Goal: Task Accomplishment & Management: Complete application form

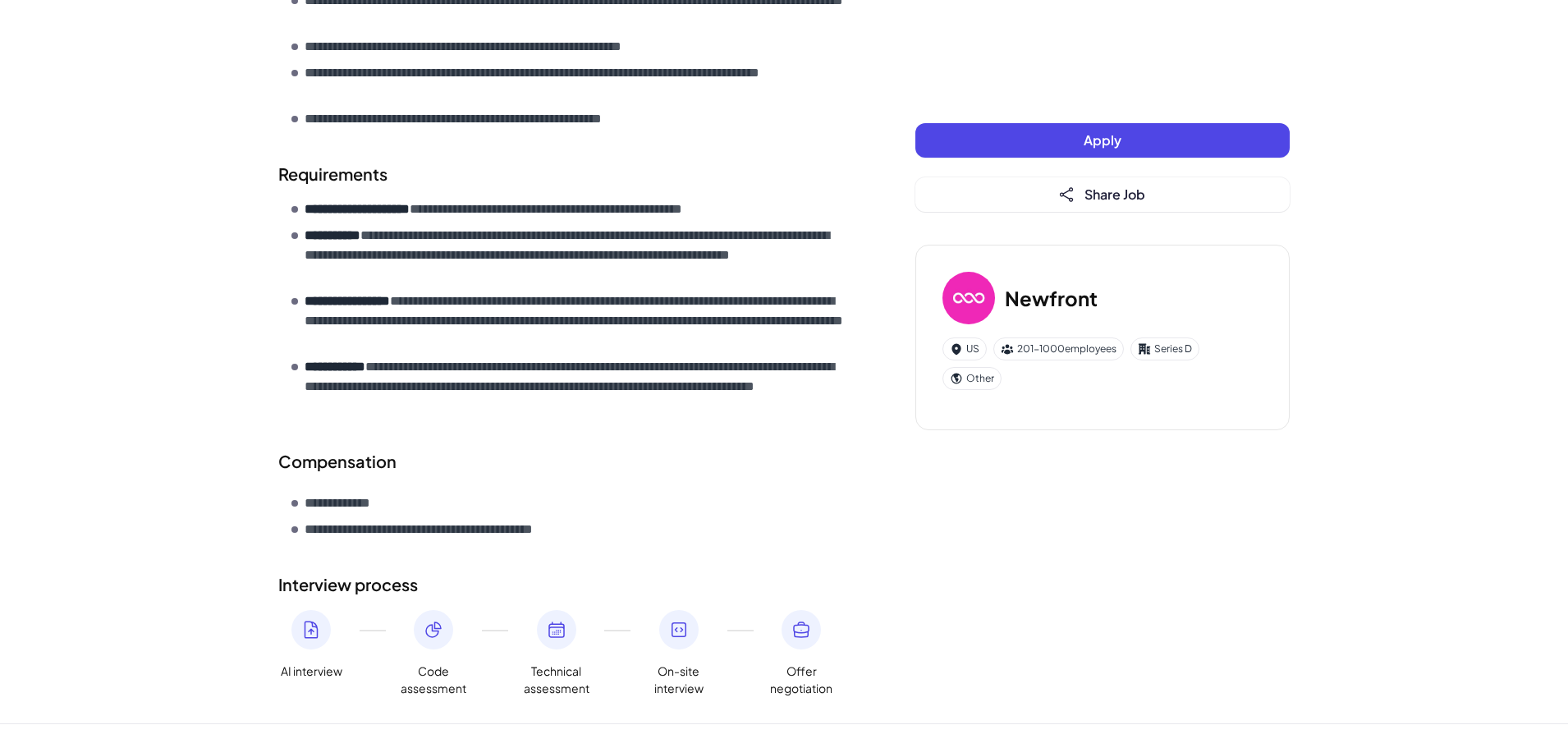
scroll to position [727, 0]
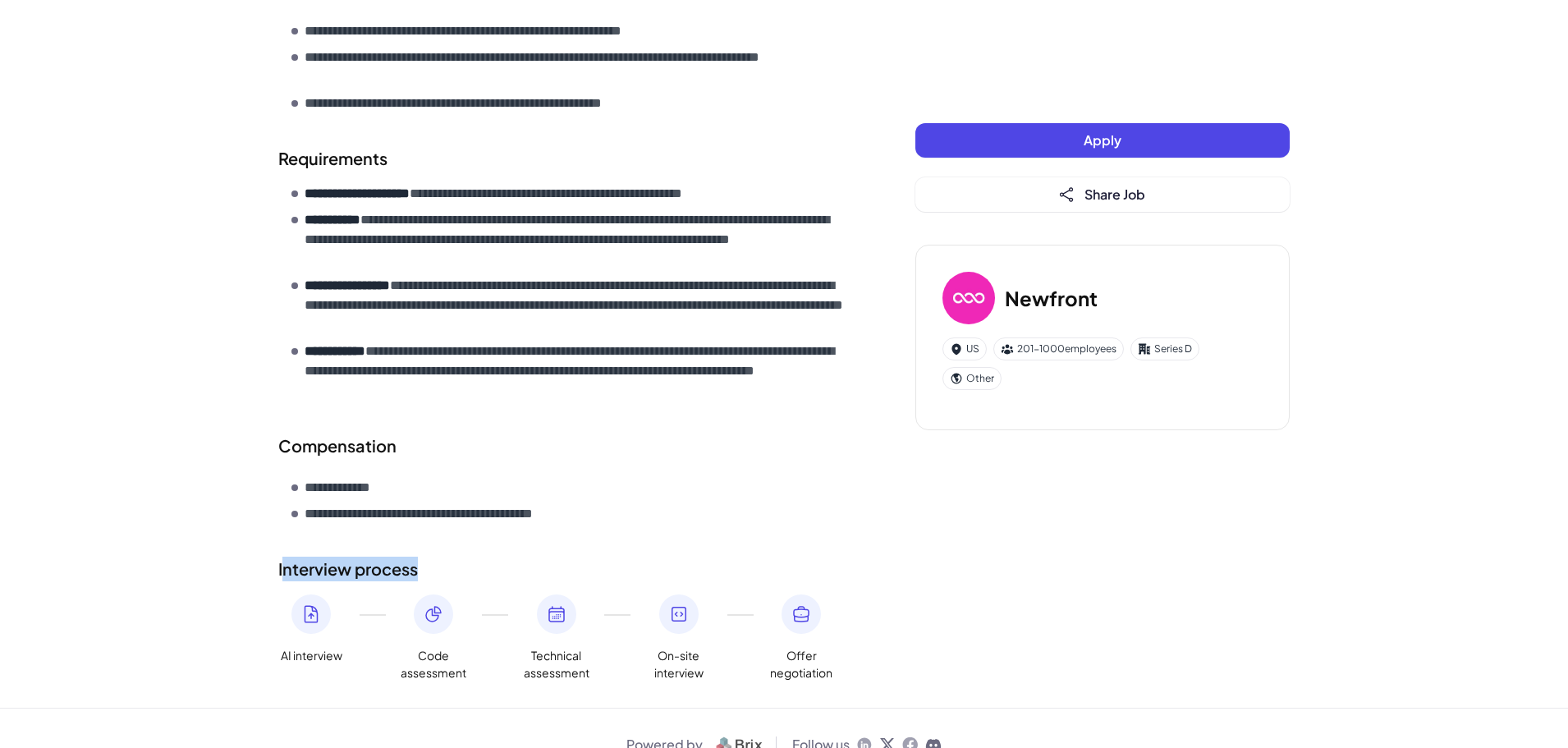
drag, startPoint x: 287, startPoint y: 540, endPoint x: 458, endPoint y: 549, distance: 171.2
click at [449, 556] on section "Interview process AI interview Code assessment Technical assessment On-site int…" at bounding box center [564, 618] width 571 height 125
click at [462, 556] on section "Interview process AI interview Code assessment Technical assessment On-site int…" at bounding box center [564, 618] width 571 height 125
drag, startPoint x: 429, startPoint y: 588, endPoint x: 373, endPoint y: 591, distance: 56.1
click at [363, 594] on div "AI interview Code assessment Technical assessment On-site interview Offer negot…" at bounding box center [564, 637] width 571 height 87
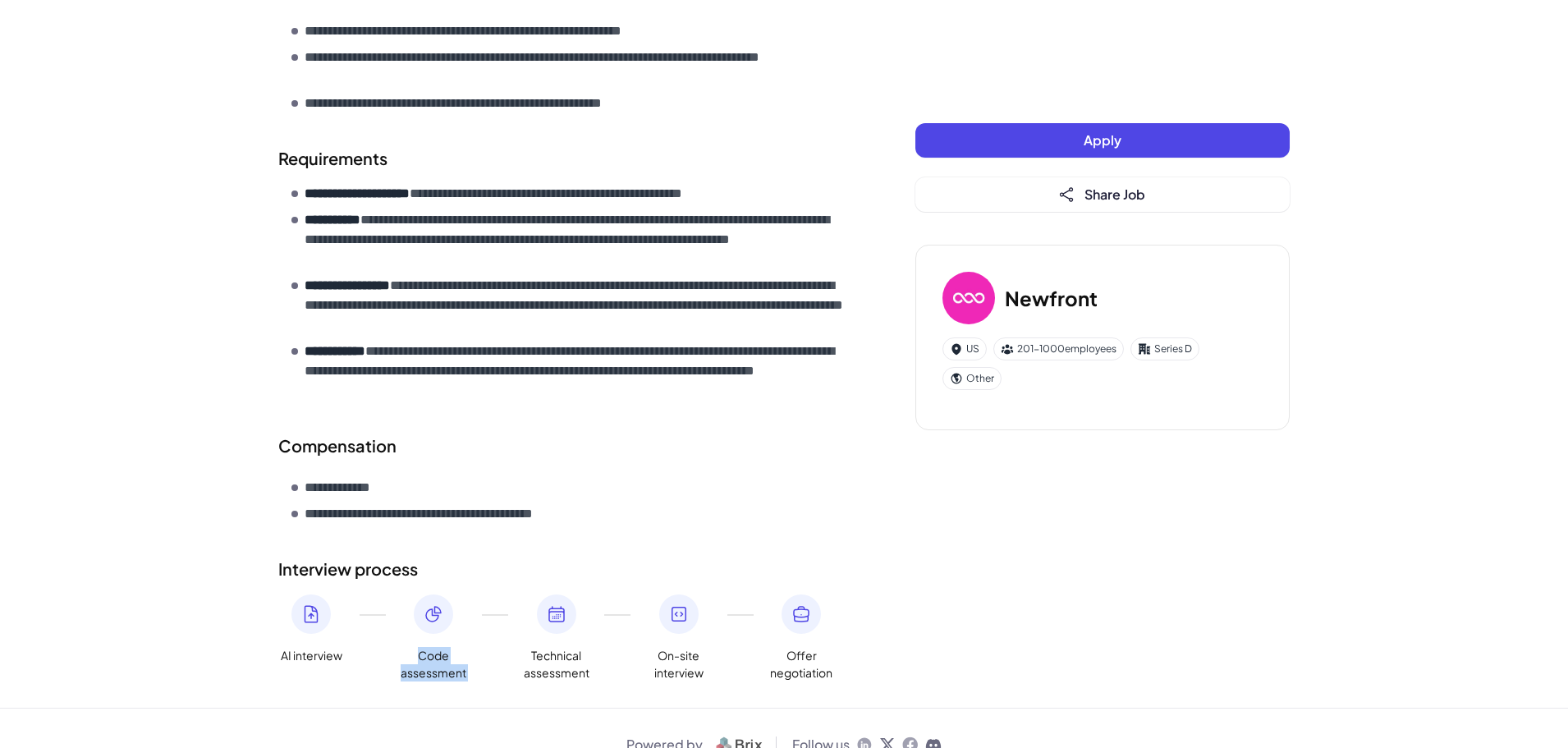
drag, startPoint x: 486, startPoint y: 585, endPoint x: 433, endPoint y: 585, distance: 53.0
click at [433, 594] on div "AI interview Code assessment Technical assessment On-site interview Offer negot…" at bounding box center [564, 637] width 571 height 87
drag, startPoint x: 670, startPoint y: 581, endPoint x: 533, endPoint y: 594, distance: 137.6
click at [533, 594] on div "AI interview Code assessment Technical assessment On-site interview Offer negot…" at bounding box center [564, 637] width 571 height 87
click at [802, 604] on icon at bounding box center [802, 614] width 20 height 20
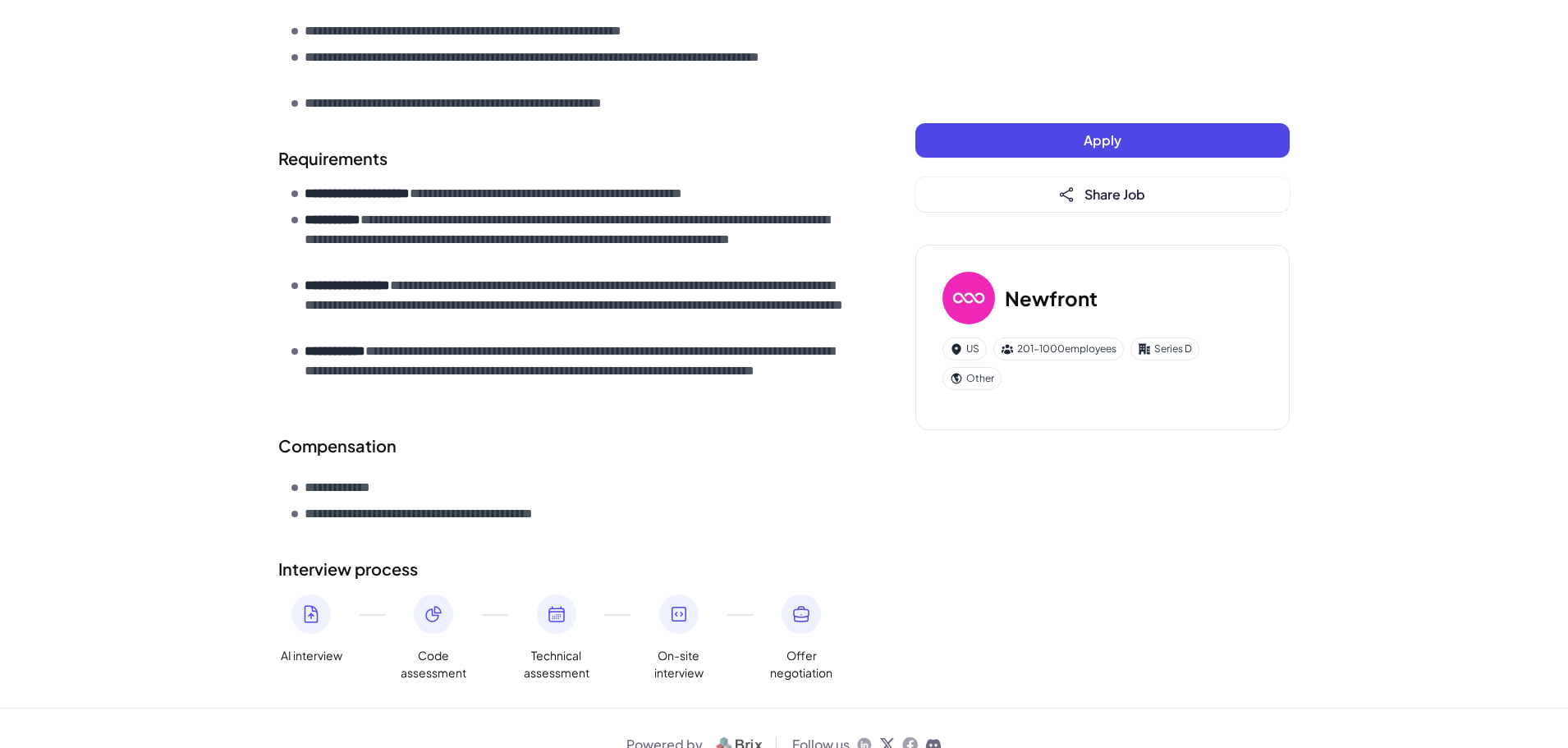
click at [1141, 142] on button "Apply" at bounding box center [1102, 140] width 374 height 35
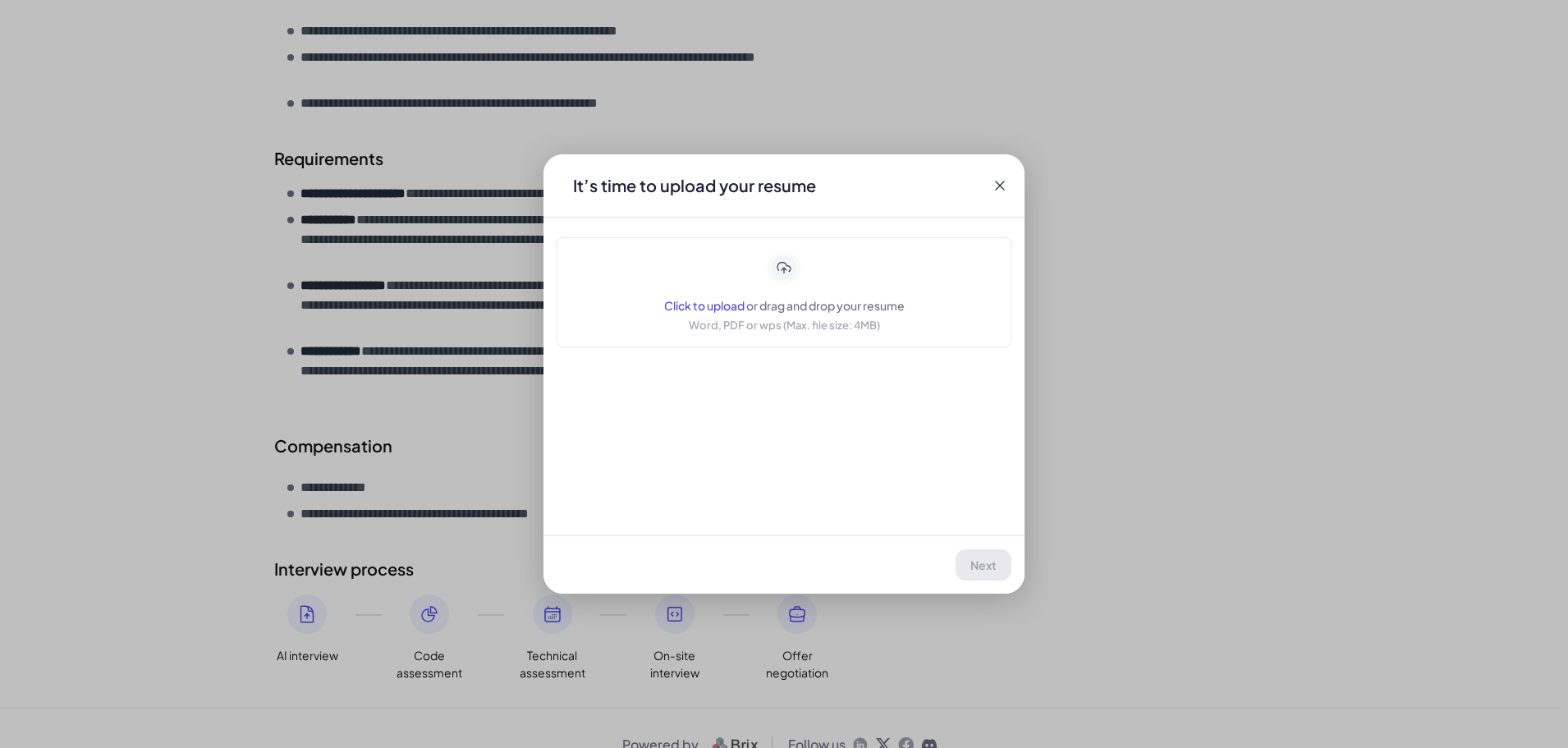
click at [1003, 178] on icon at bounding box center [1000, 186] width 17 height 17
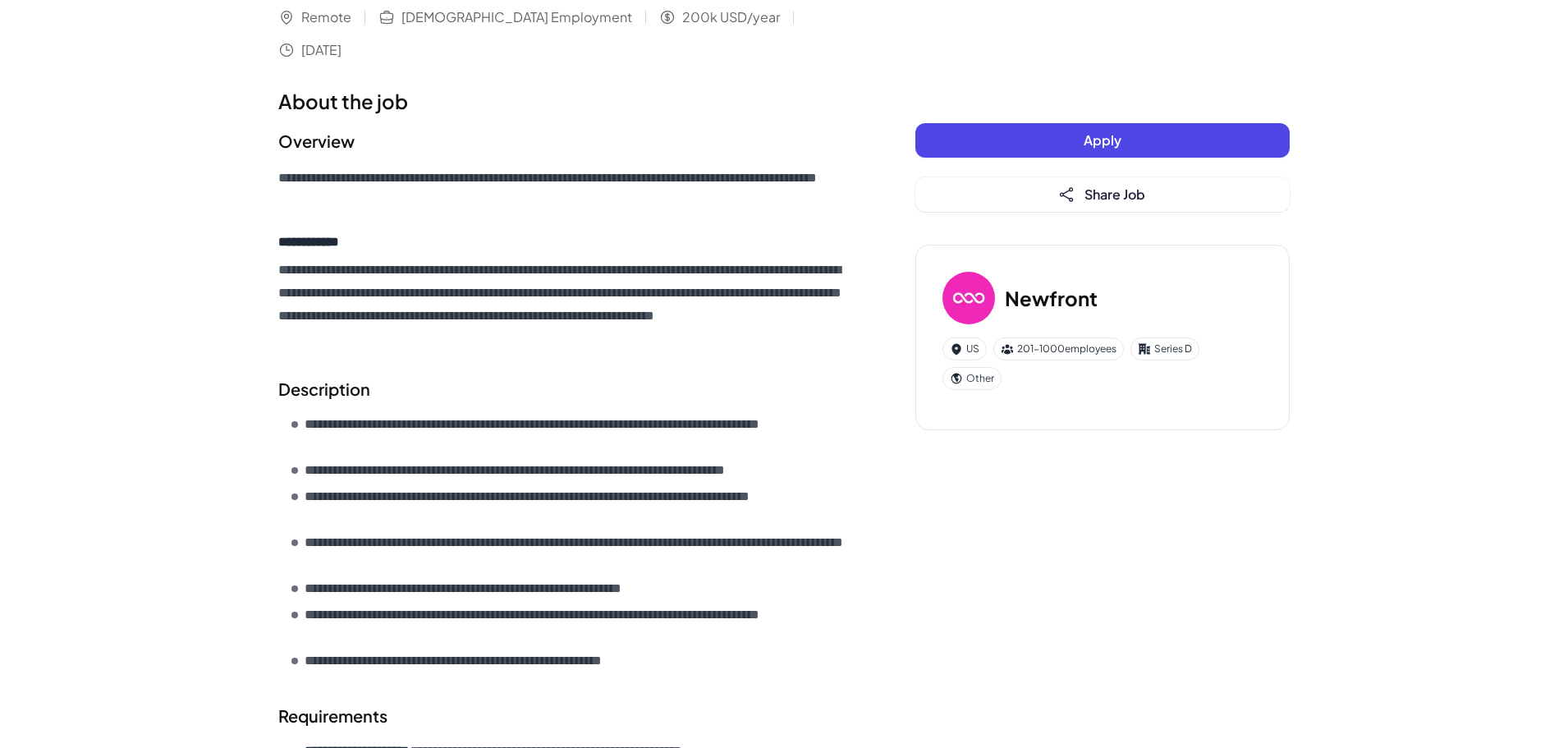
scroll to position [0, 0]
